Goal: Information Seeking & Learning: Get advice/opinions

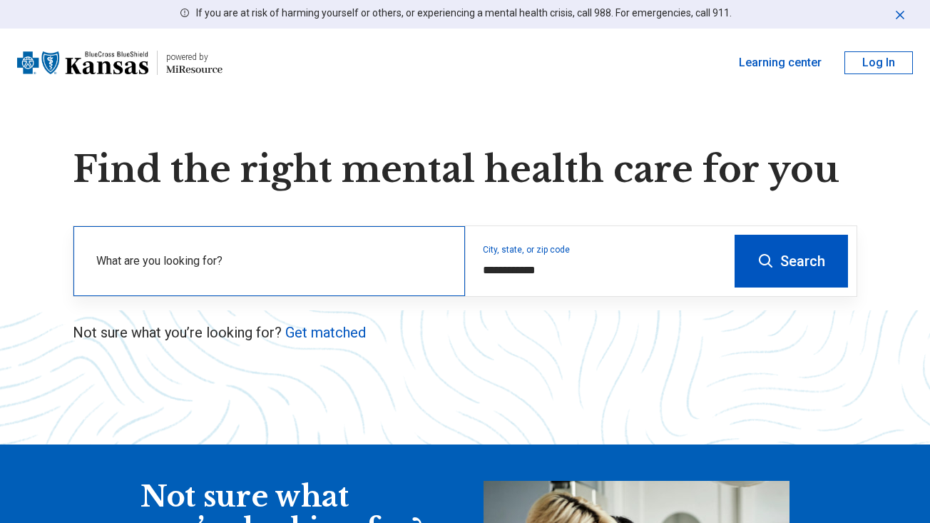
type input "**********"
click at [333, 253] on label "What are you looking for?" at bounding box center [272, 261] width 352 height 17
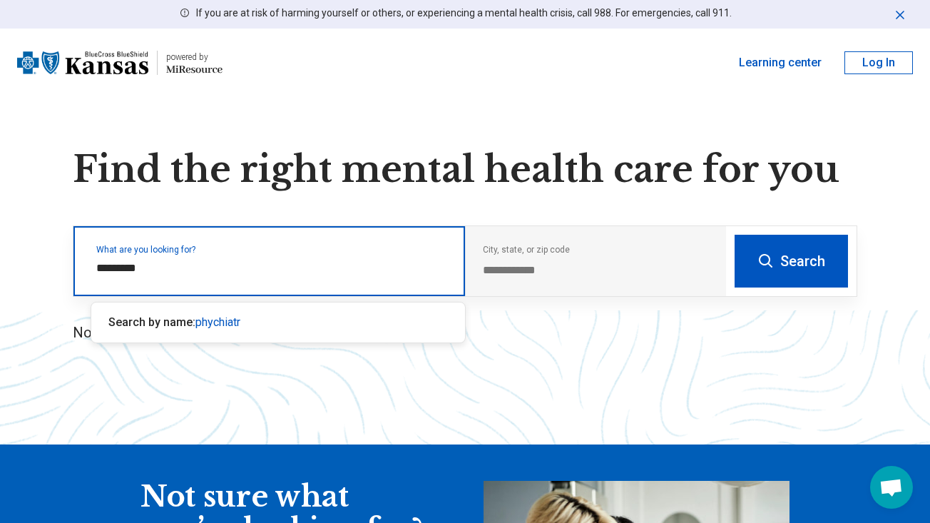
type input "**********"
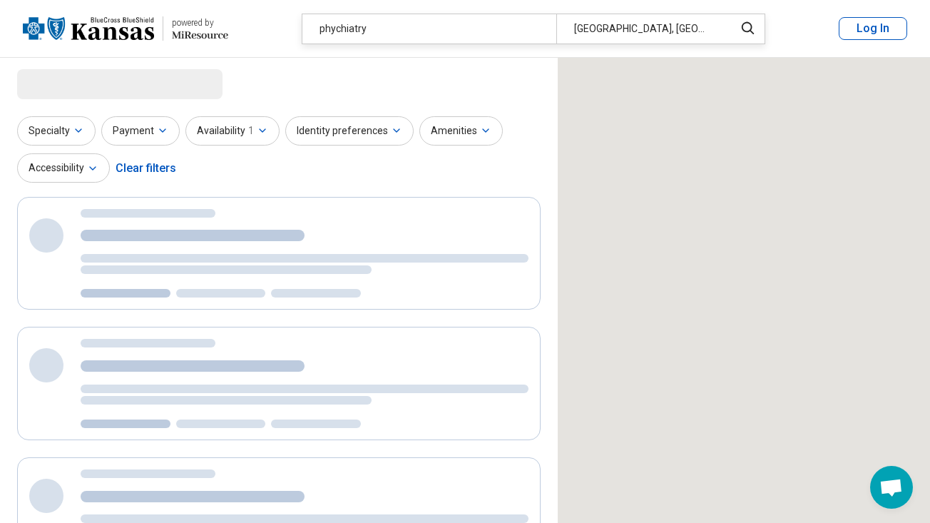
select select "***"
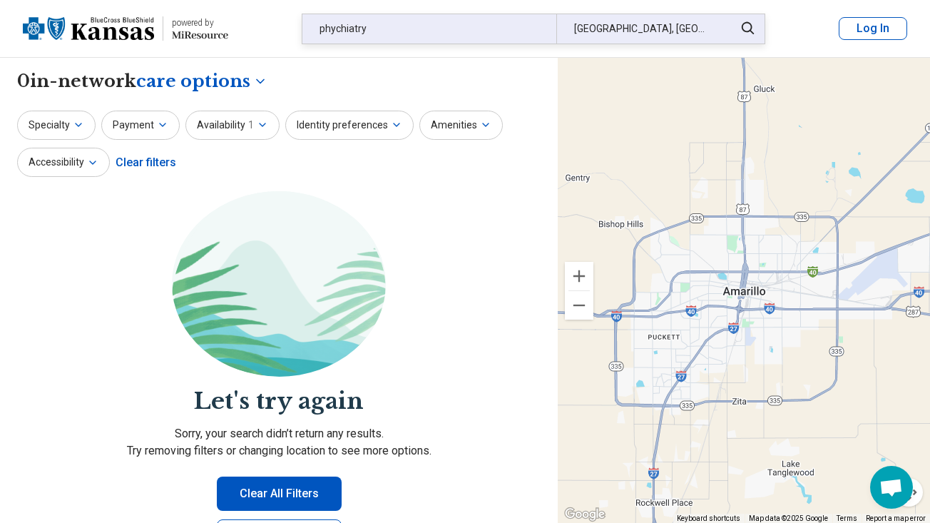
click at [385, 36] on div "phychiatry" at bounding box center [430, 28] width 254 height 29
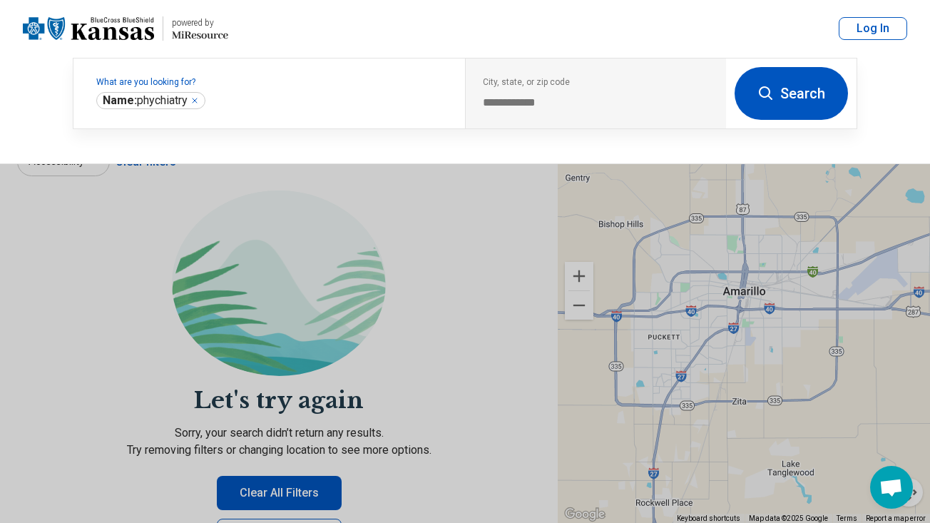
click at [385, 36] on header "powered by Miresource logo phychiatry [GEOGRAPHIC_DATA], [GEOGRAPHIC_DATA] Log …" at bounding box center [465, 29] width 930 height 58
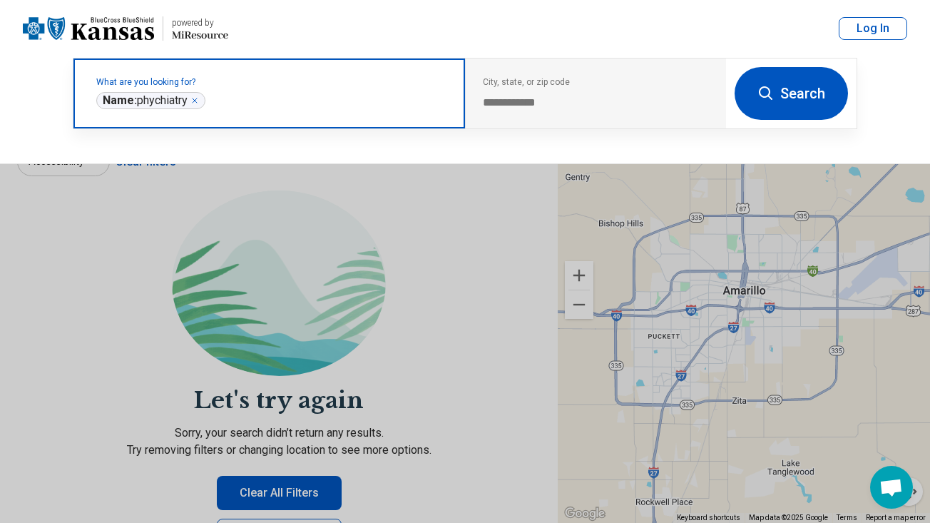
click at [197, 101] on icon "Remove" at bounding box center [195, 100] width 4 height 4
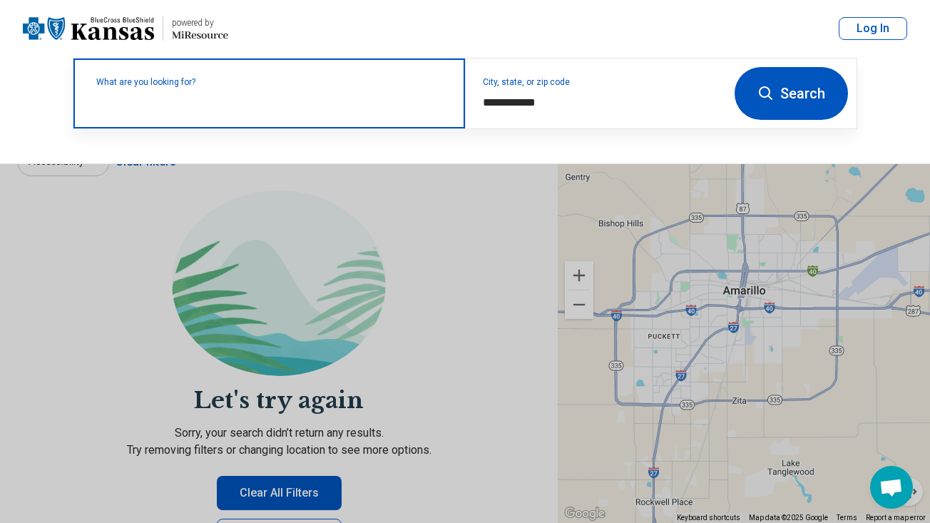
click at [256, 86] on label "What are you looking for?" at bounding box center [272, 82] width 352 height 9
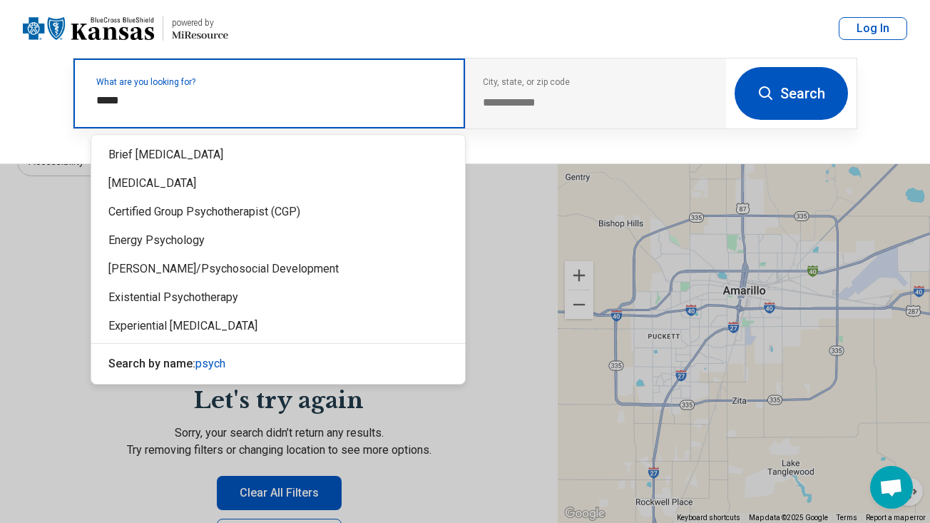
type input "******"
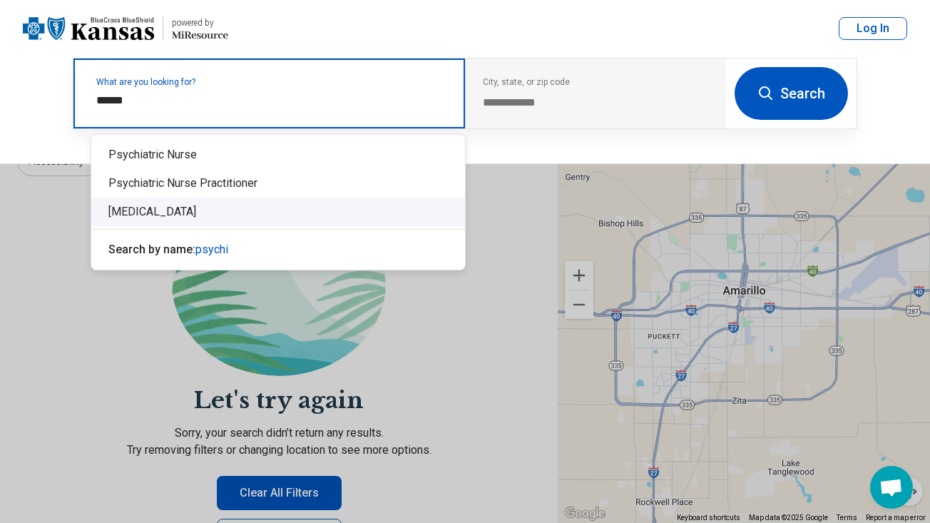
click at [211, 207] on div "[MEDICAL_DATA]" at bounding box center [278, 212] width 374 height 29
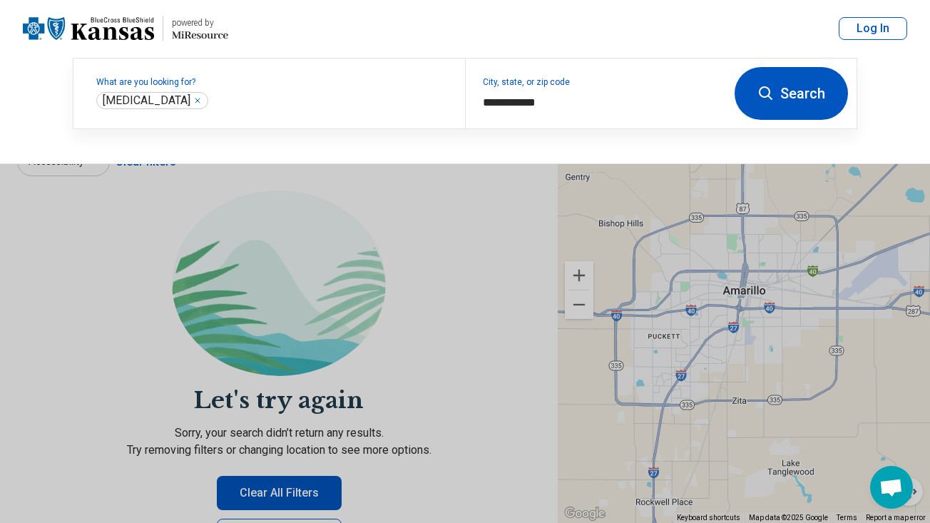
click at [781, 98] on button "Search" at bounding box center [791, 93] width 113 height 53
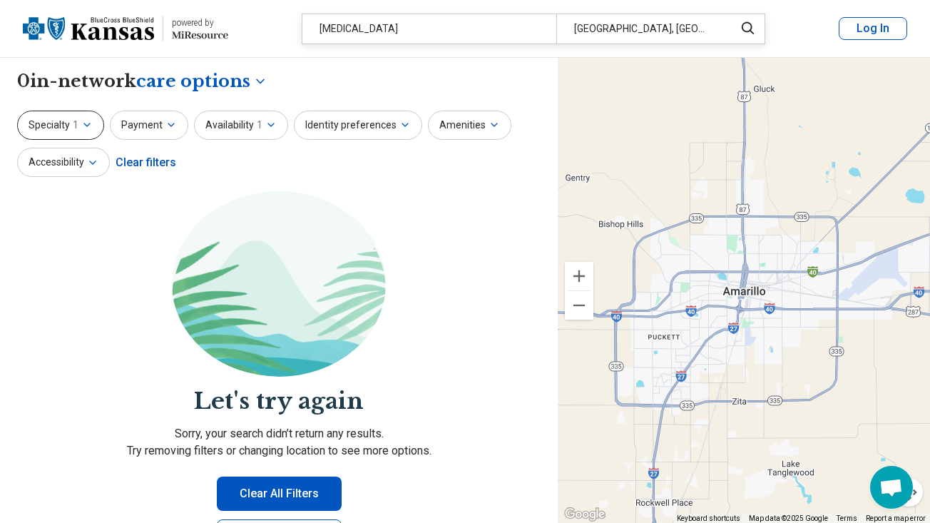
click at [91, 126] on icon "button" at bounding box center [86, 124] width 11 height 11
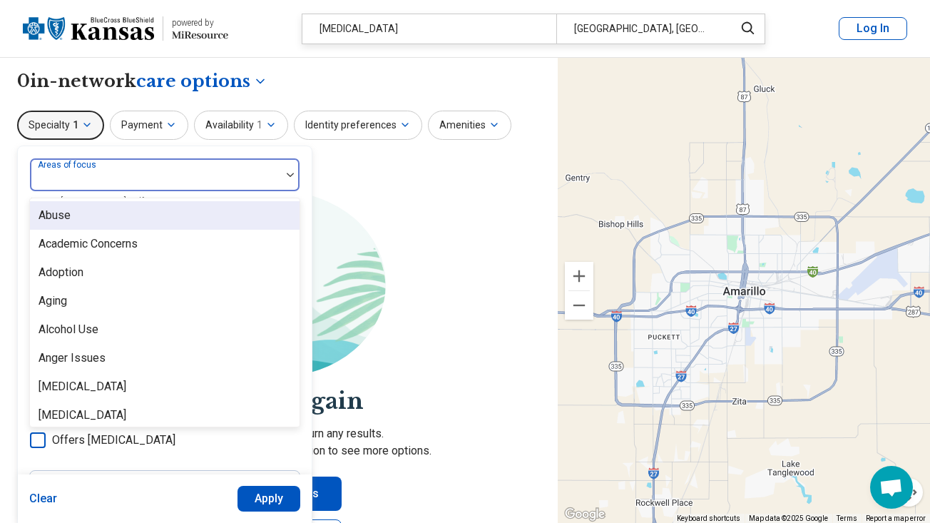
click at [138, 184] on div at bounding box center [156, 181] width 240 height 20
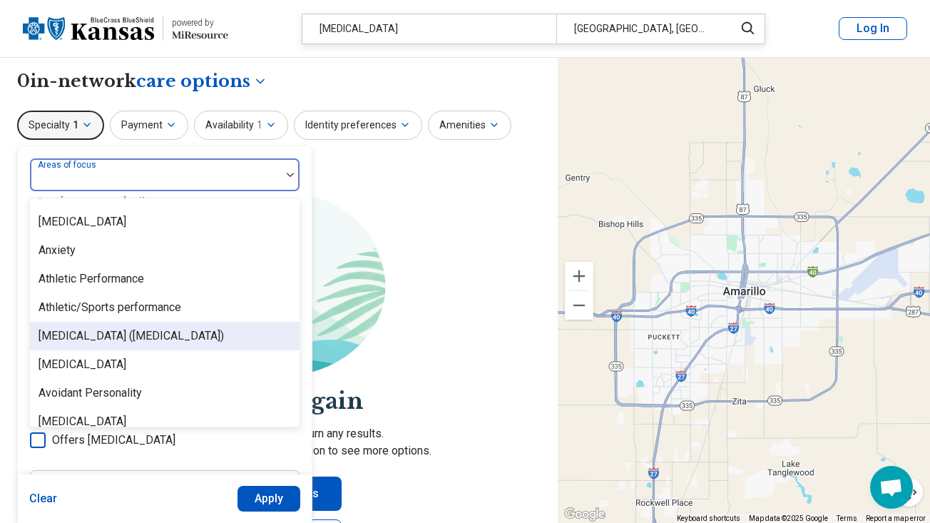
scroll to position [200, 0]
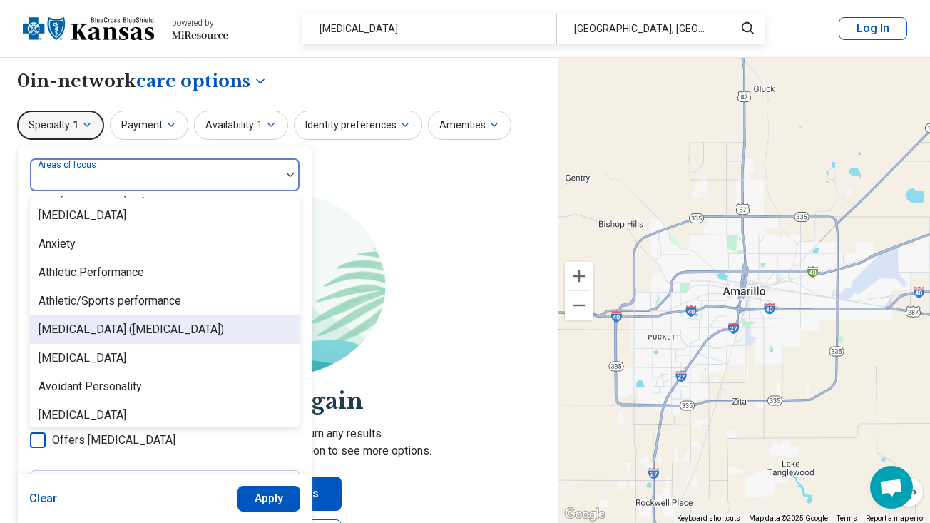
click at [183, 329] on div "[MEDICAL_DATA] ([MEDICAL_DATA])" at bounding box center [132, 329] width 186 height 17
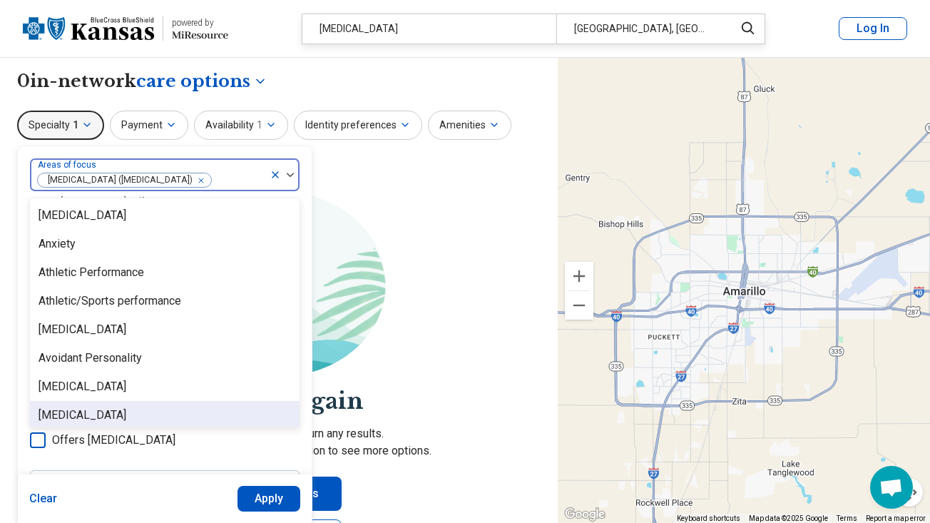
click at [262, 497] on button "Apply" at bounding box center [270, 499] width 64 height 26
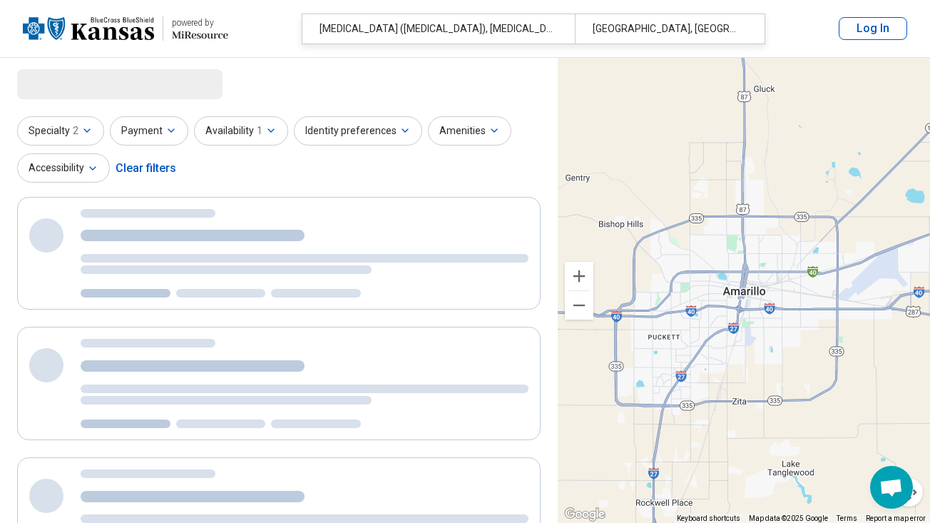
select select "***"
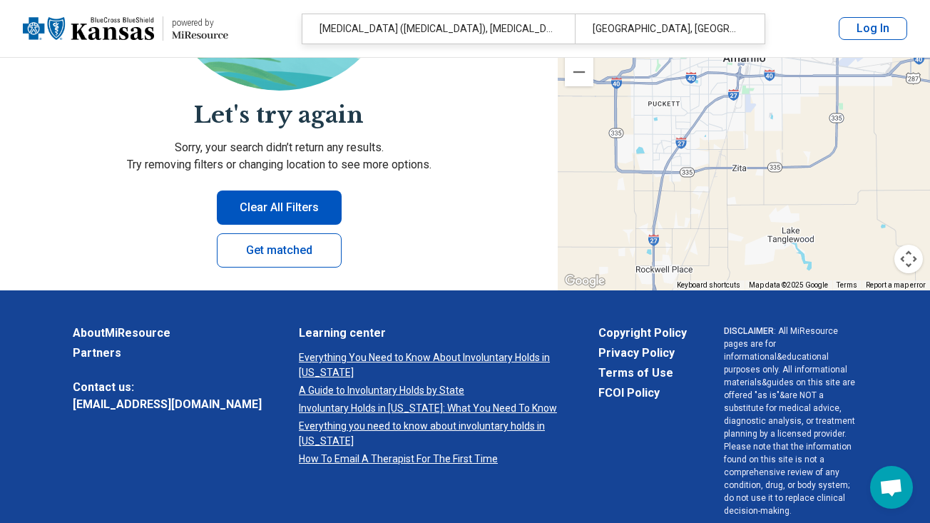
scroll to position [263, 0]
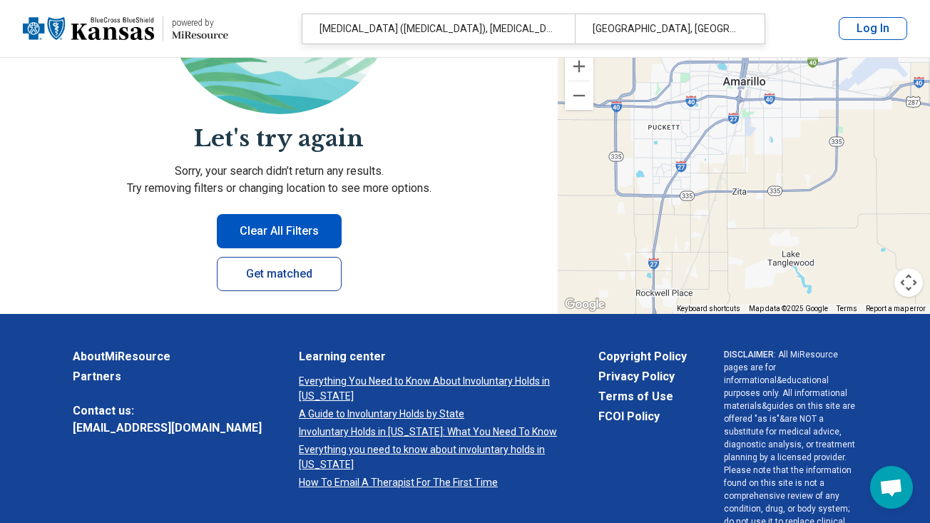
click at [298, 268] on link "Get matched" at bounding box center [279, 274] width 125 height 34
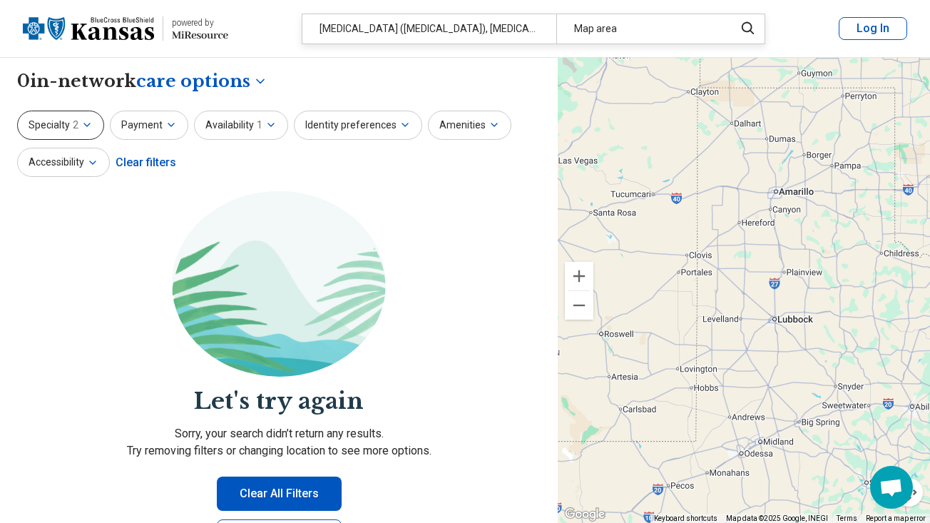
click at [78, 128] on button "Specialty 2" at bounding box center [60, 125] width 87 height 29
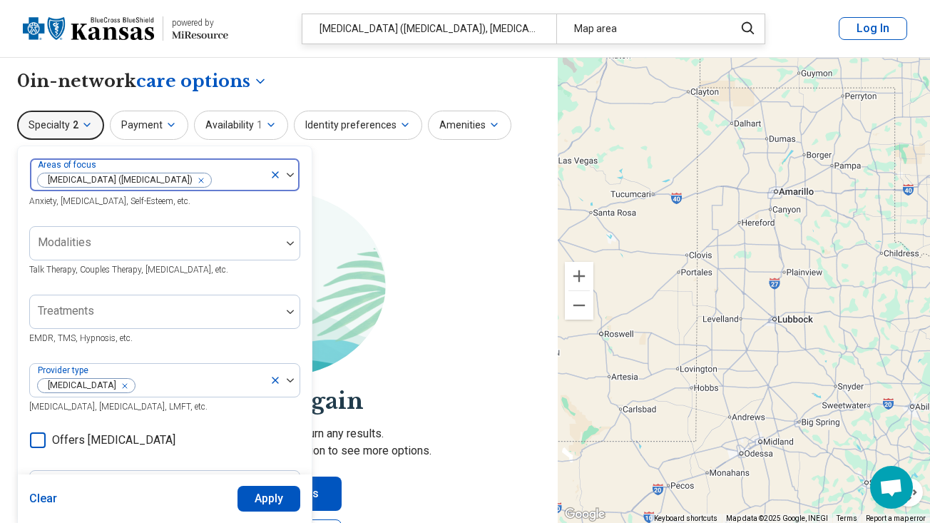
click at [275, 176] on icon at bounding box center [275, 174] width 11 height 11
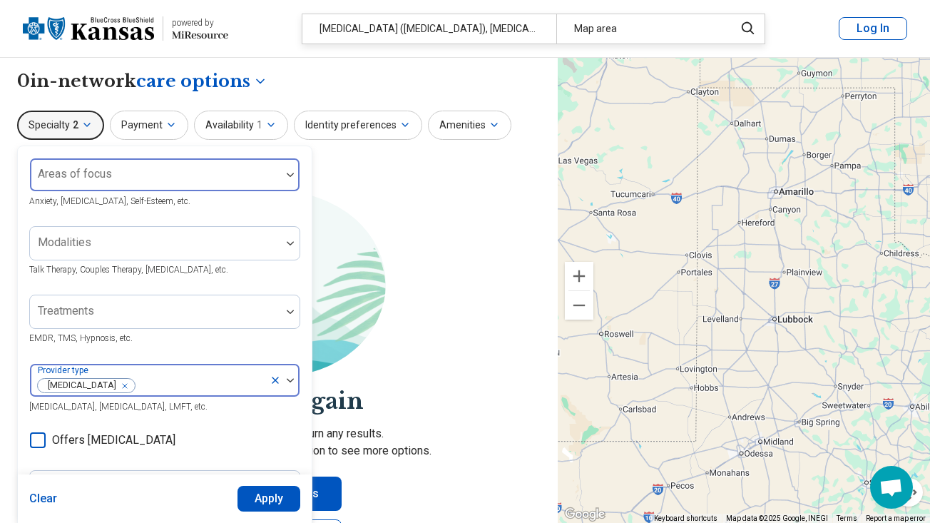
click at [116, 387] on icon "Remove [object Object]" at bounding box center [121, 386] width 10 height 10
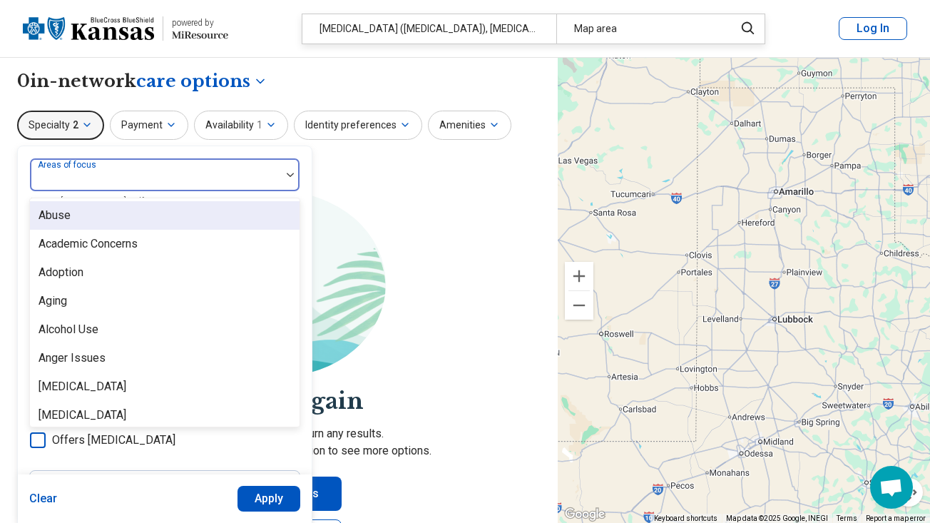
click at [215, 189] on div at bounding box center [156, 181] width 240 height 20
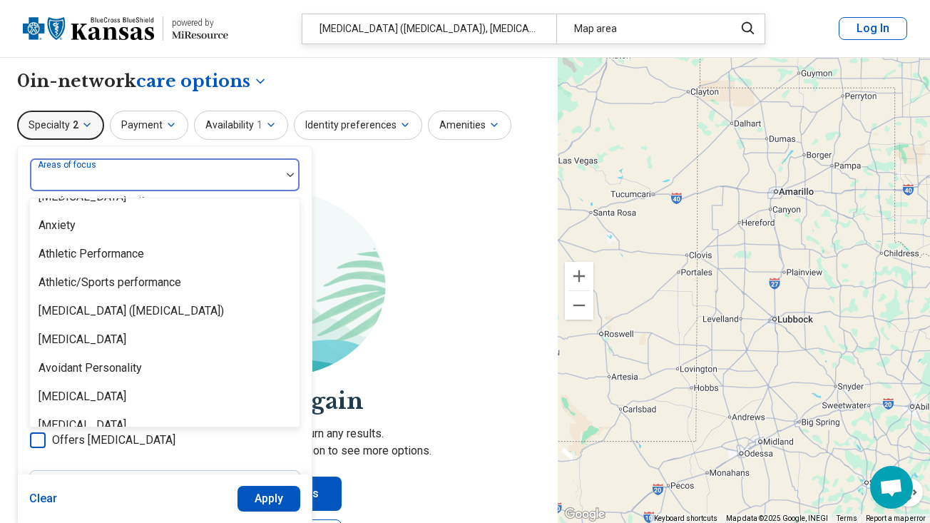
scroll to position [223, 0]
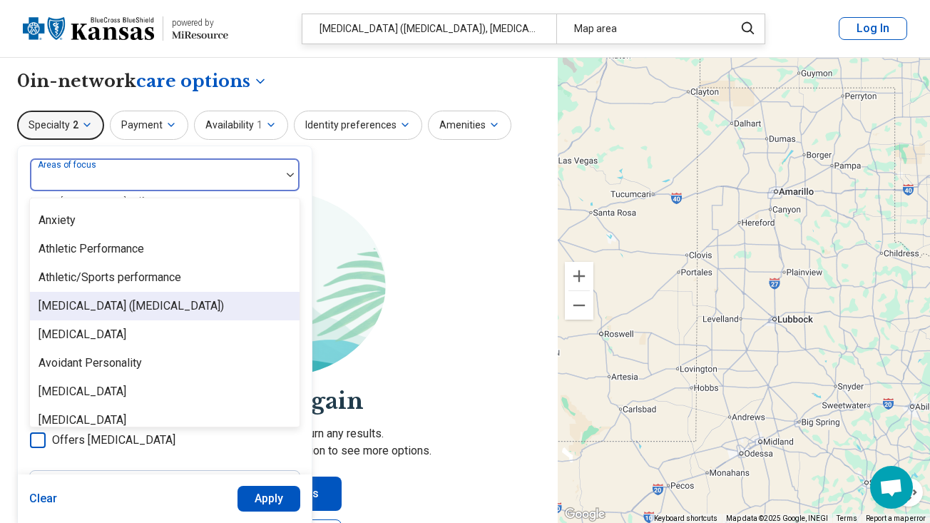
click at [218, 317] on div "[MEDICAL_DATA] ([MEDICAL_DATA])" at bounding box center [165, 306] width 270 height 29
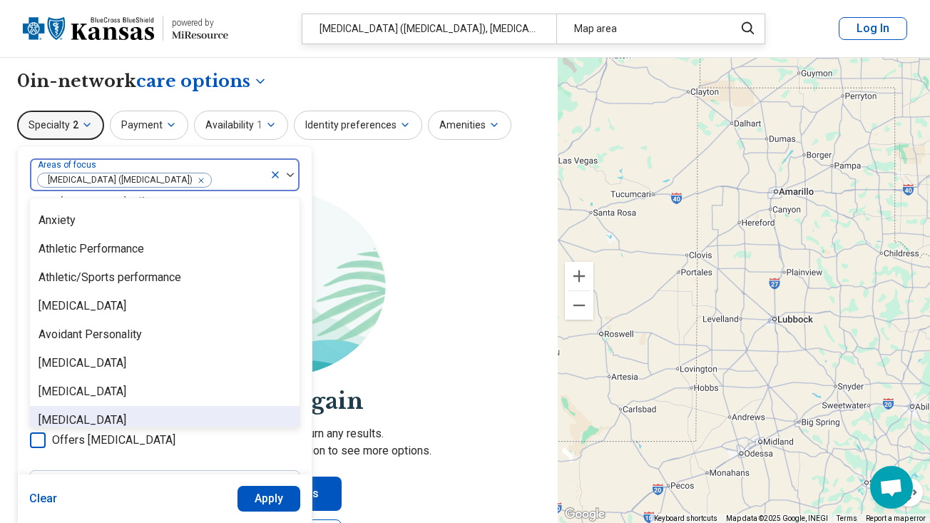
click at [268, 497] on button "Apply" at bounding box center [270, 499] width 64 height 26
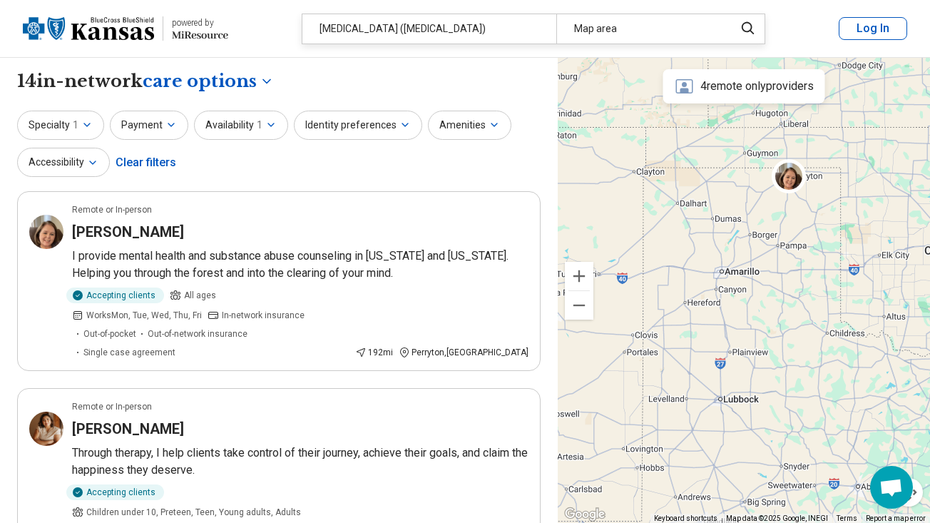
drag, startPoint x: 778, startPoint y: 213, endPoint x: 723, endPoint y: 295, distance: 98.8
click at [723, 295] on div at bounding box center [744, 291] width 372 height 466
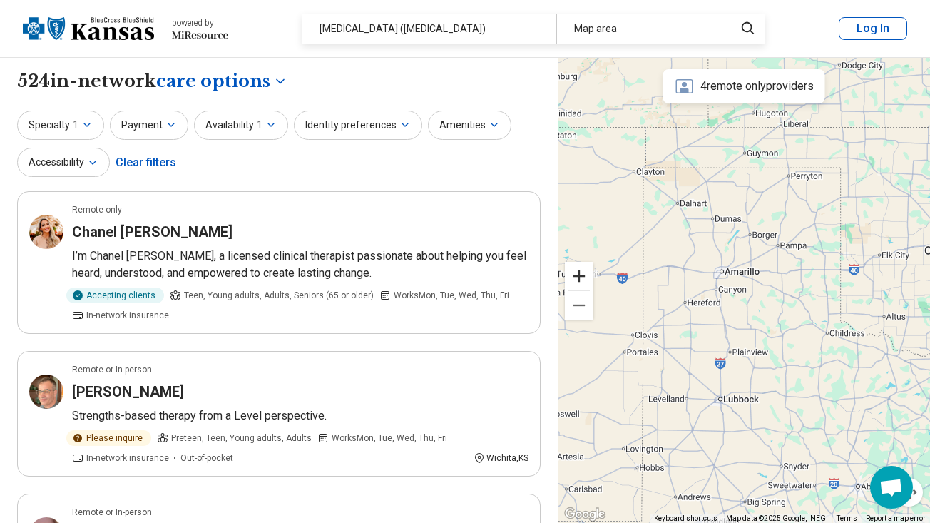
click at [584, 275] on button "Zoom in" at bounding box center [579, 276] width 29 height 29
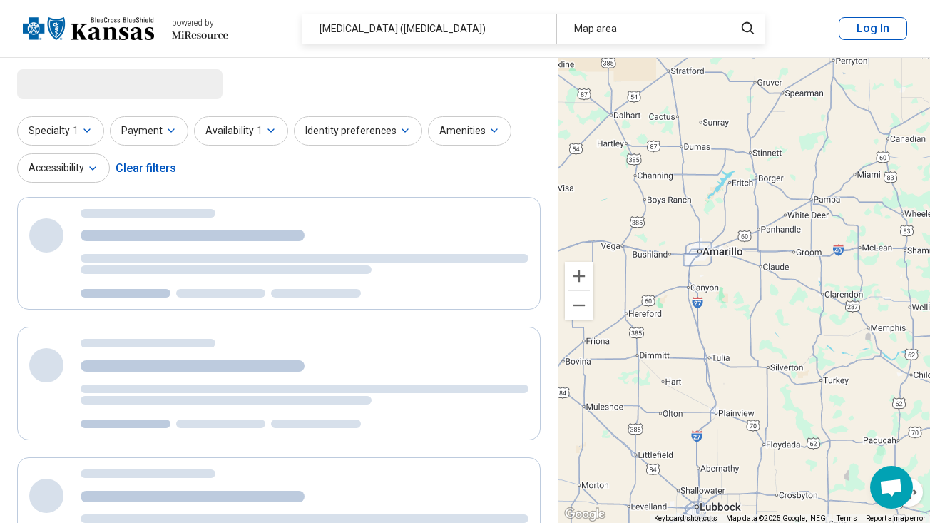
select select "***"
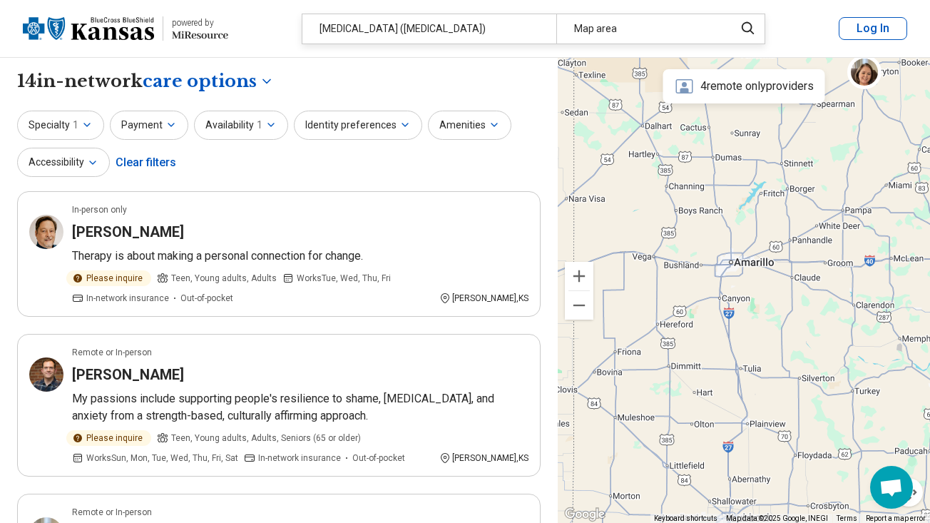
drag, startPoint x: 674, startPoint y: 240, endPoint x: 708, endPoint y: 250, distance: 35.7
click at [708, 250] on div at bounding box center [744, 291] width 372 height 466
click at [66, 168] on button "Accessibility" at bounding box center [63, 162] width 93 height 29
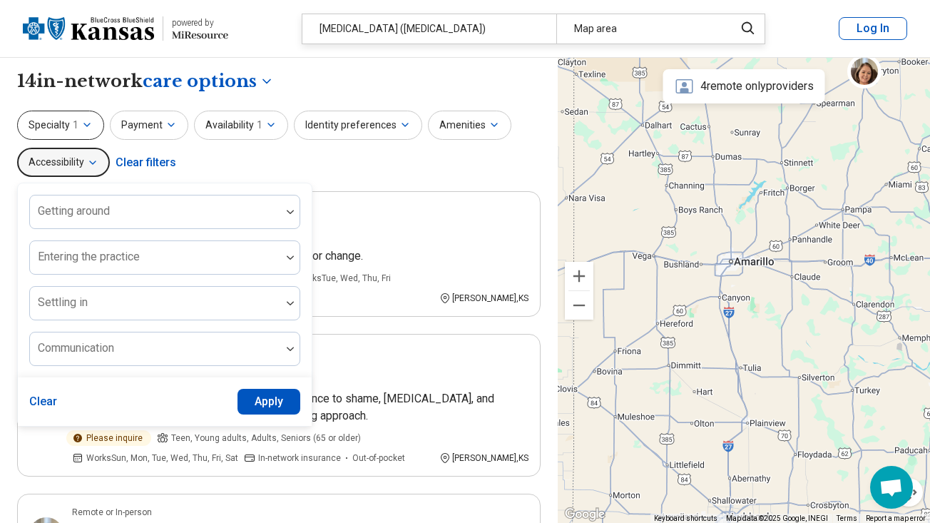
click at [83, 121] on icon "button" at bounding box center [86, 124] width 11 height 11
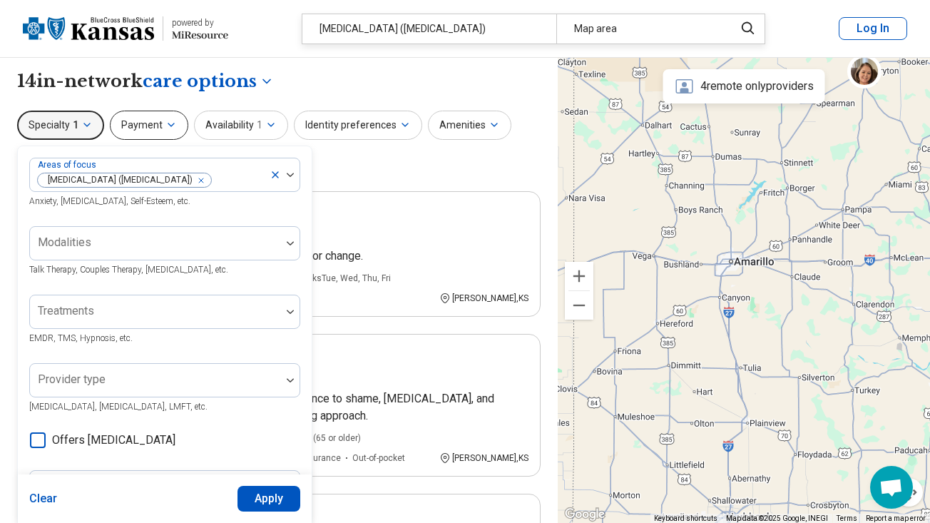
click at [138, 113] on button "Payment" at bounding box center [149, 125] width 78 height 29
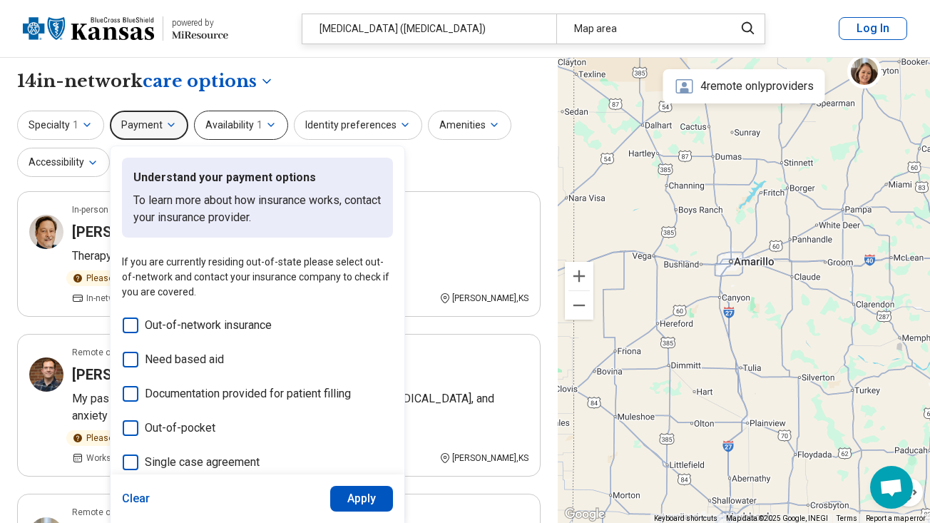
click at [228, 117] on button "Availability 1" at bounding box center [241, 125] width 94 height 29
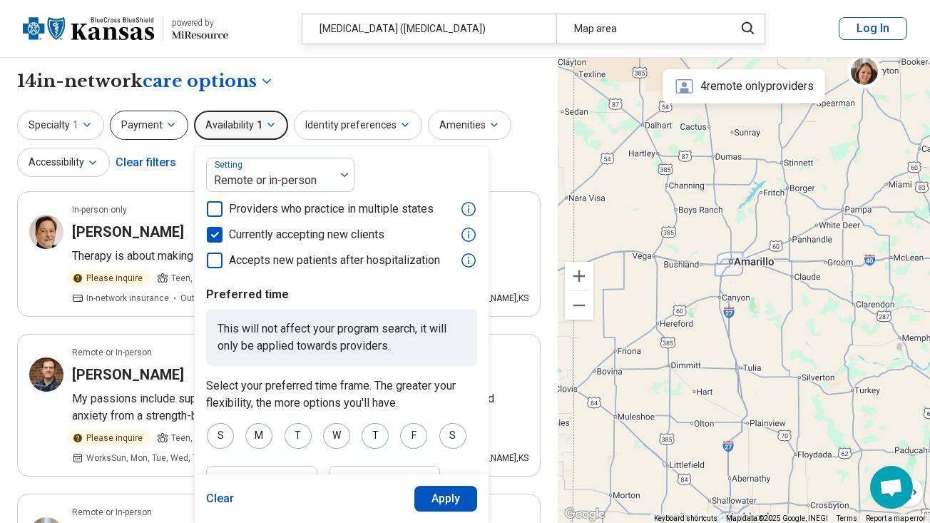
click at [170, 123] on icon "button" at bounding box center [171, 124] width 11 height 11
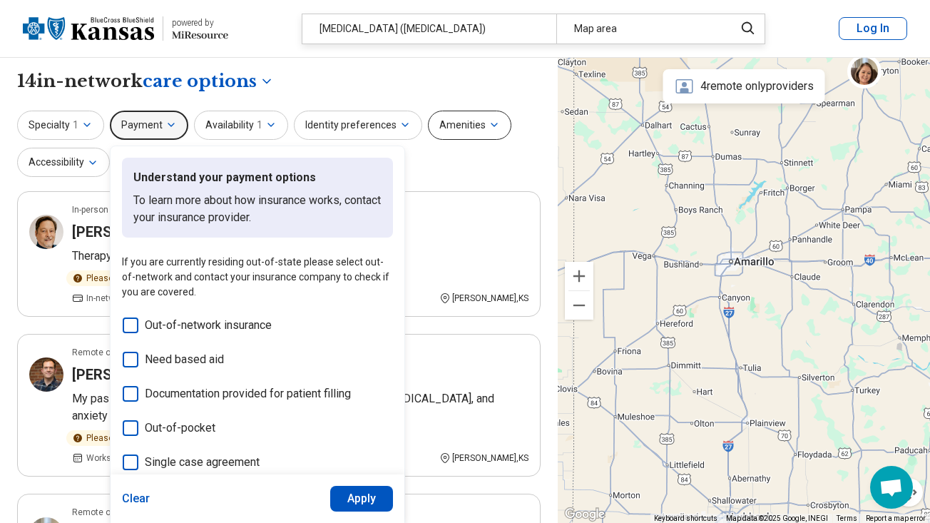
click at [434, 126] on button "Amenities" at bounding box center [469, 125] width 83 height 29
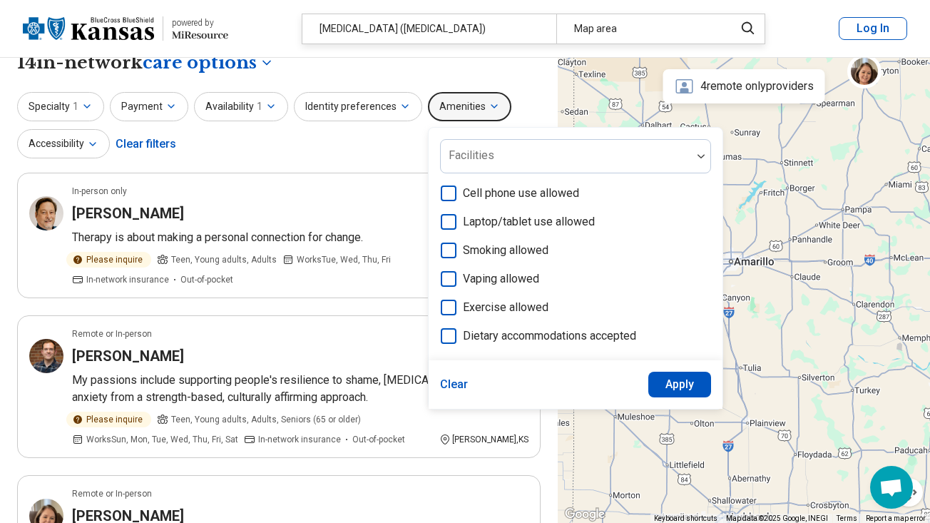
scroll to position [14, 0]
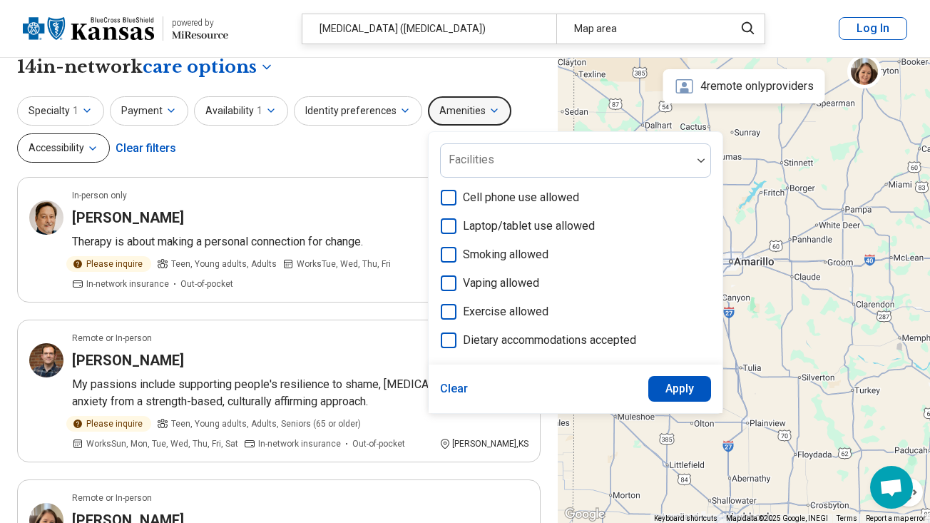
click at [85, 148] on button "Accessibility" at bounding box center [63, 147] width 93 height 29
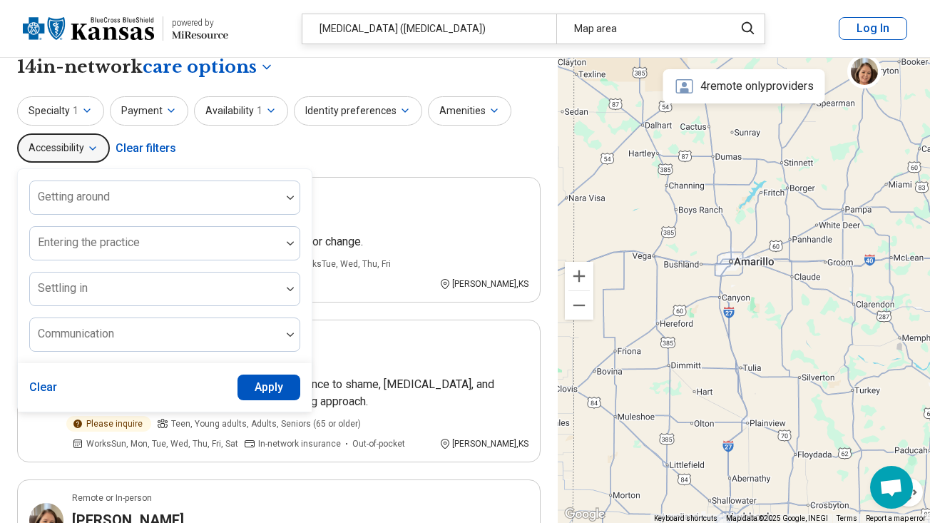
click at [85, 148] on button "Accessibility" at bounding box center [63, 147] width 93 height 29
click at [245, 164] on div "Specialty 1 Payment Availability 1 Identity preferences Amenities Accessibility…" at bounding box center [279, 130] width 524 height 69
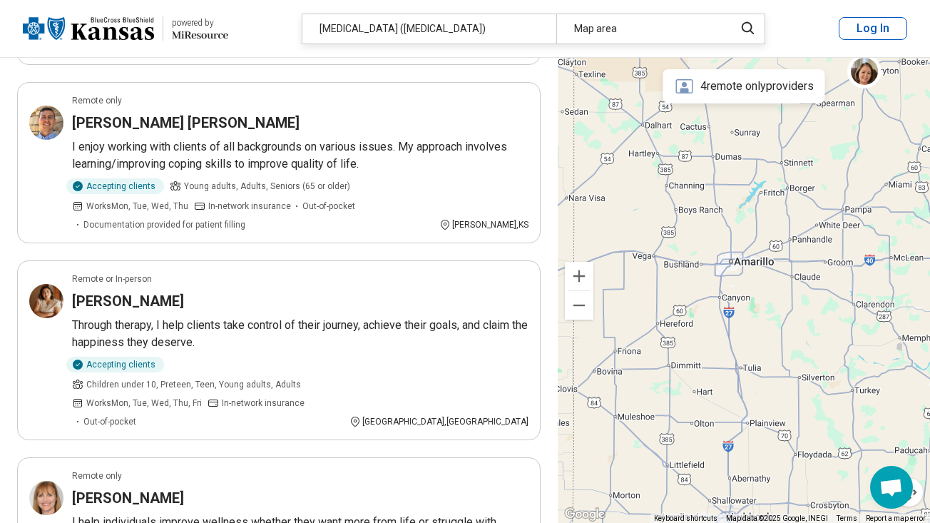
scroll to position [1410, 0]
